Goal: Navigation & Orientation: Find specific page/section

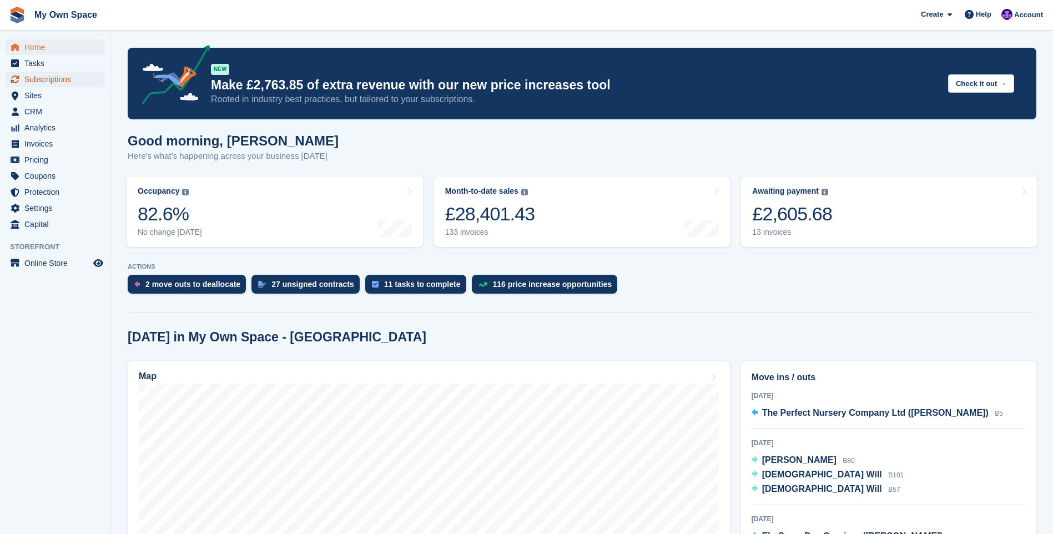
click at [43, 74] on span "Subscriptions" at bounding box center [57, 80] width 67 height 16
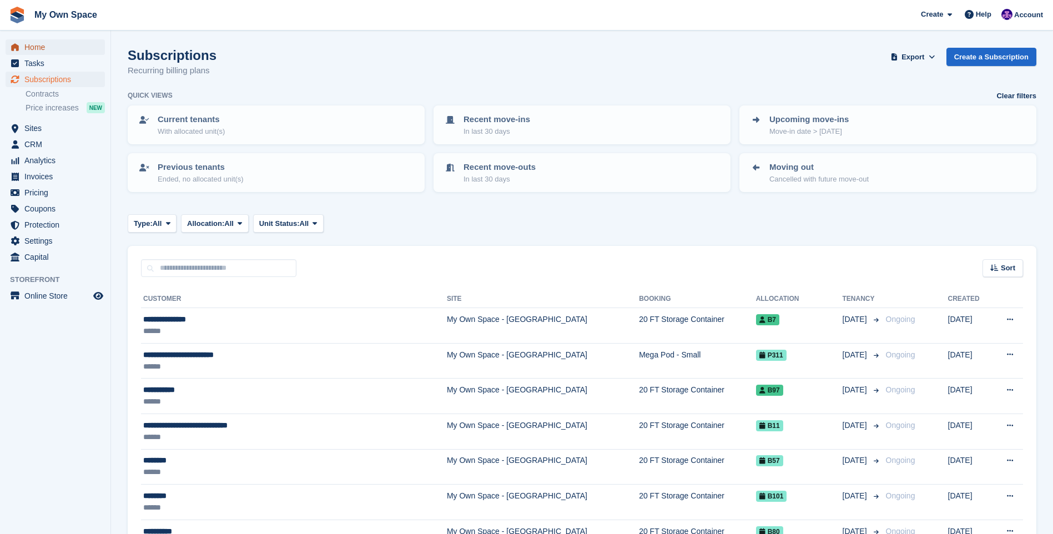
click at [40, 51] on span "Home" at bounding box center [57, 47] width 67 height 16
